Goal: Navigation & Orientation: Find specific page/section

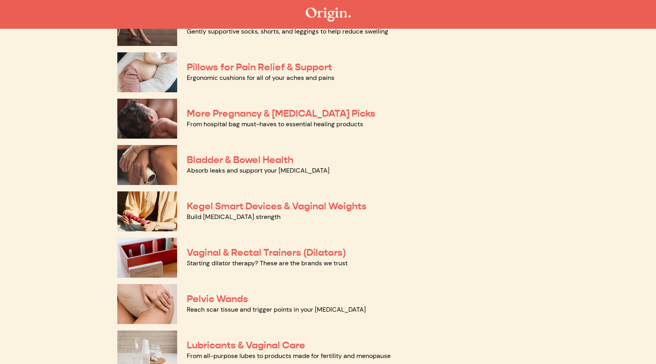
scroll to position [160, 0]
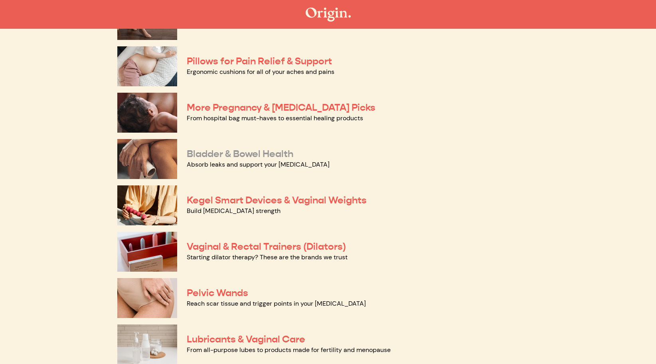
click at [293, 160] on link "Bladder & Bowel Health" at bounding box center [240, 154] width 107 height 12
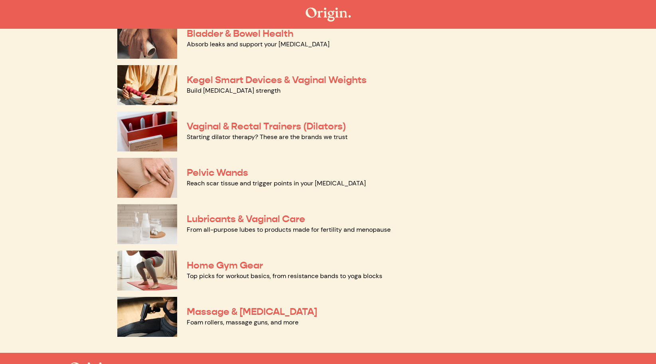
scroll to position [319, 0]
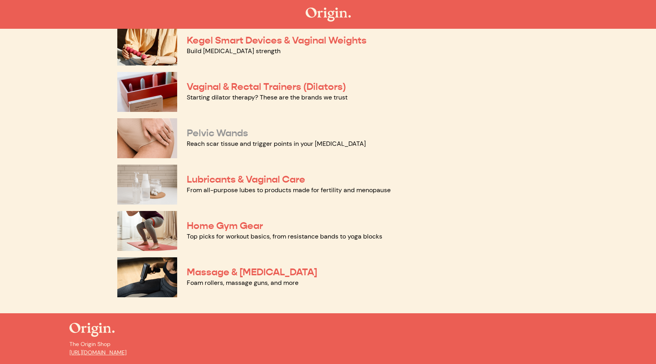
click at [227, 139] on link "Pelvic Wands" at bounding box center [217, 133] width 61 height 12
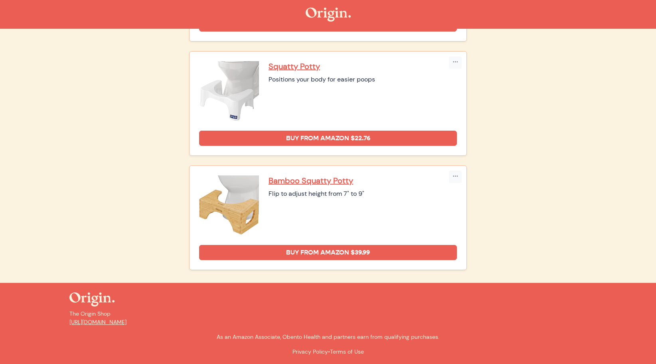
scroll to position [564, 0]
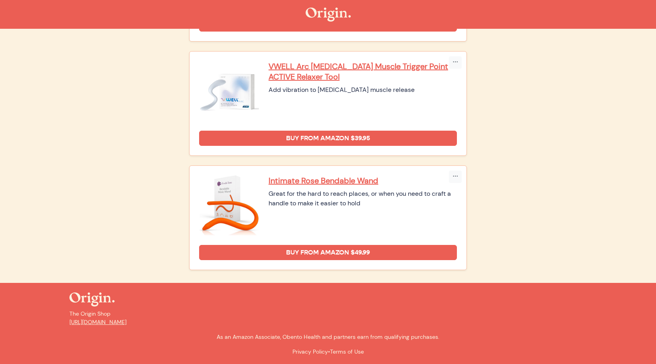
scroll to position [436, 0]
